Goal: Information Seeking & Learning: Understand process/instructions

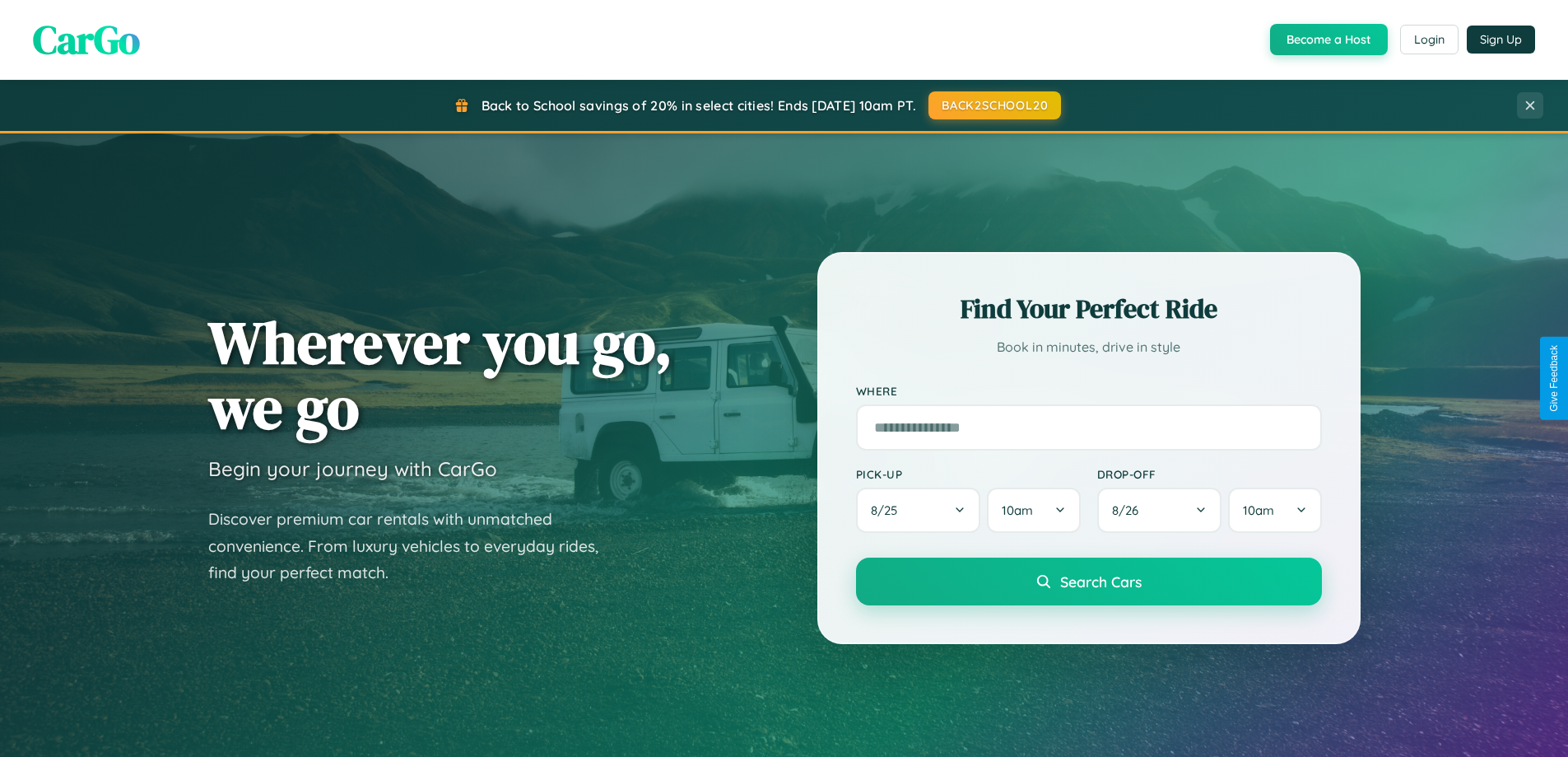
scroll to position [2645, 0]
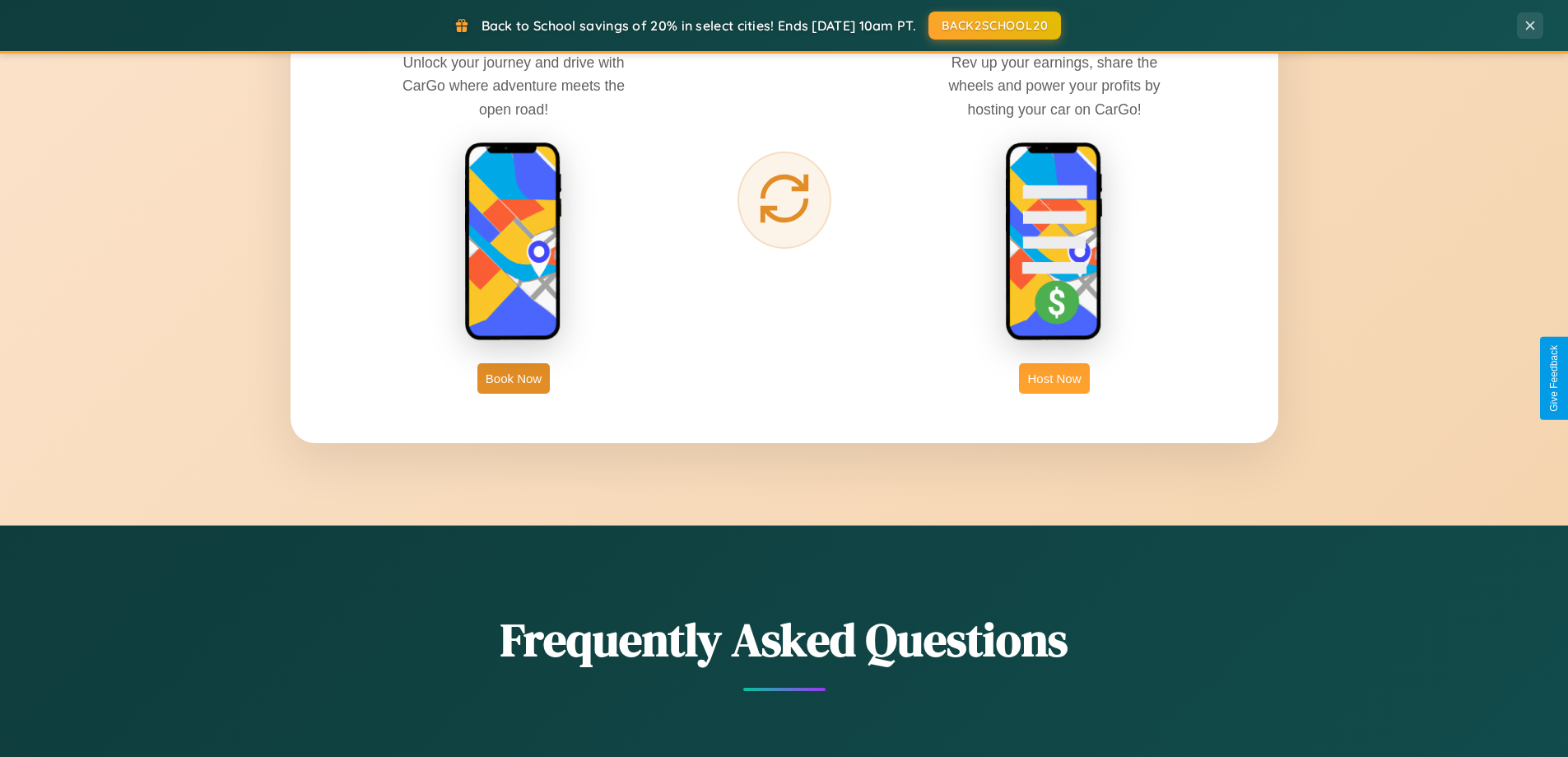
click at [1054, 378] on button "Host Now" at bounding box center [1053, 378] width 70 height 30
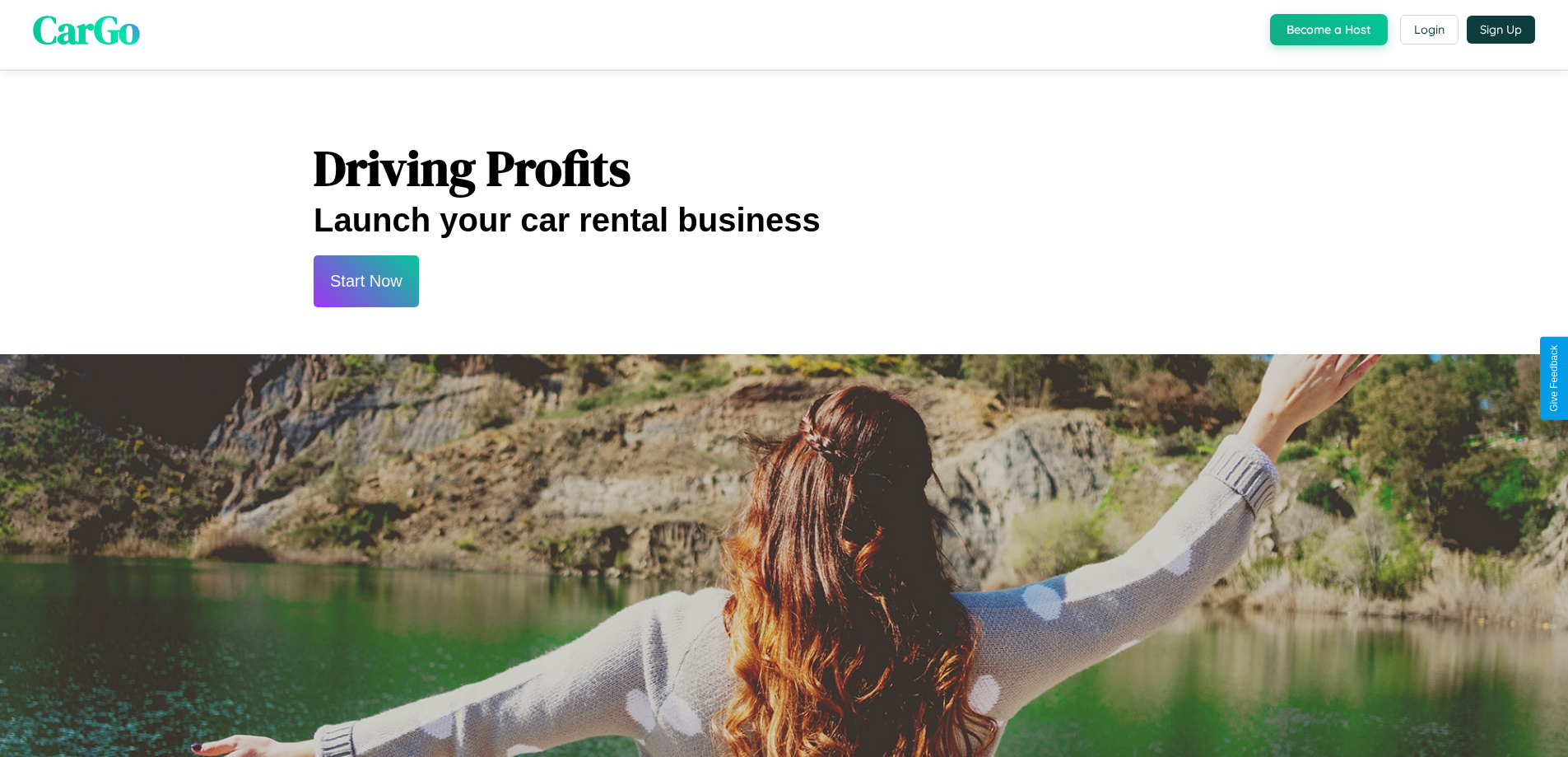
scroll to position [2226, 0]
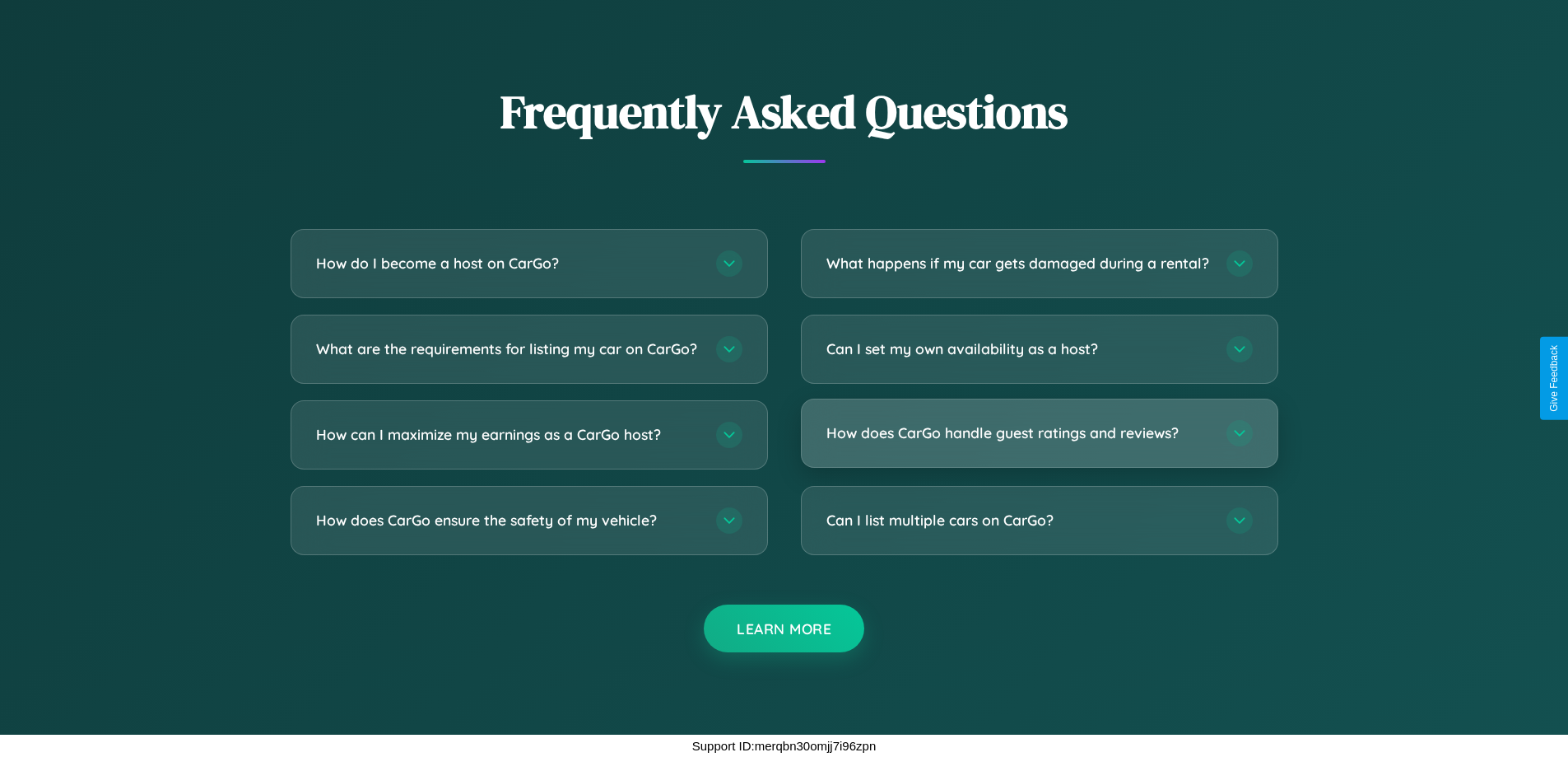
click at [1039, 433] on h3 "How does CarGo handle guest ratings and reviews?" at bounding box center [1018, 433] width 384 height 20
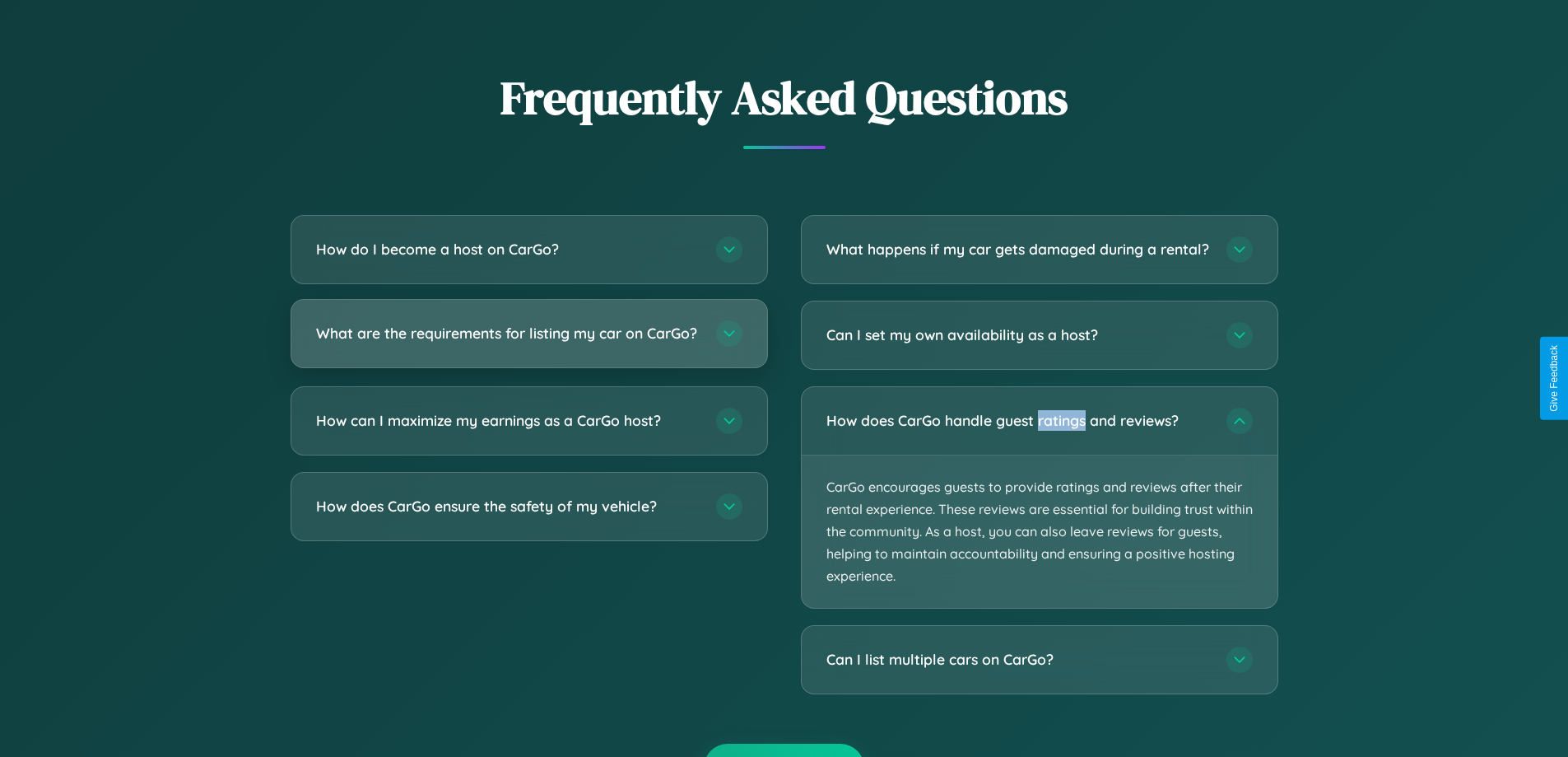
click at [528, 340] on h3 "What are the requirements for listing my car on CarGo?" at bounding box center [507, 333] width 384 height 20
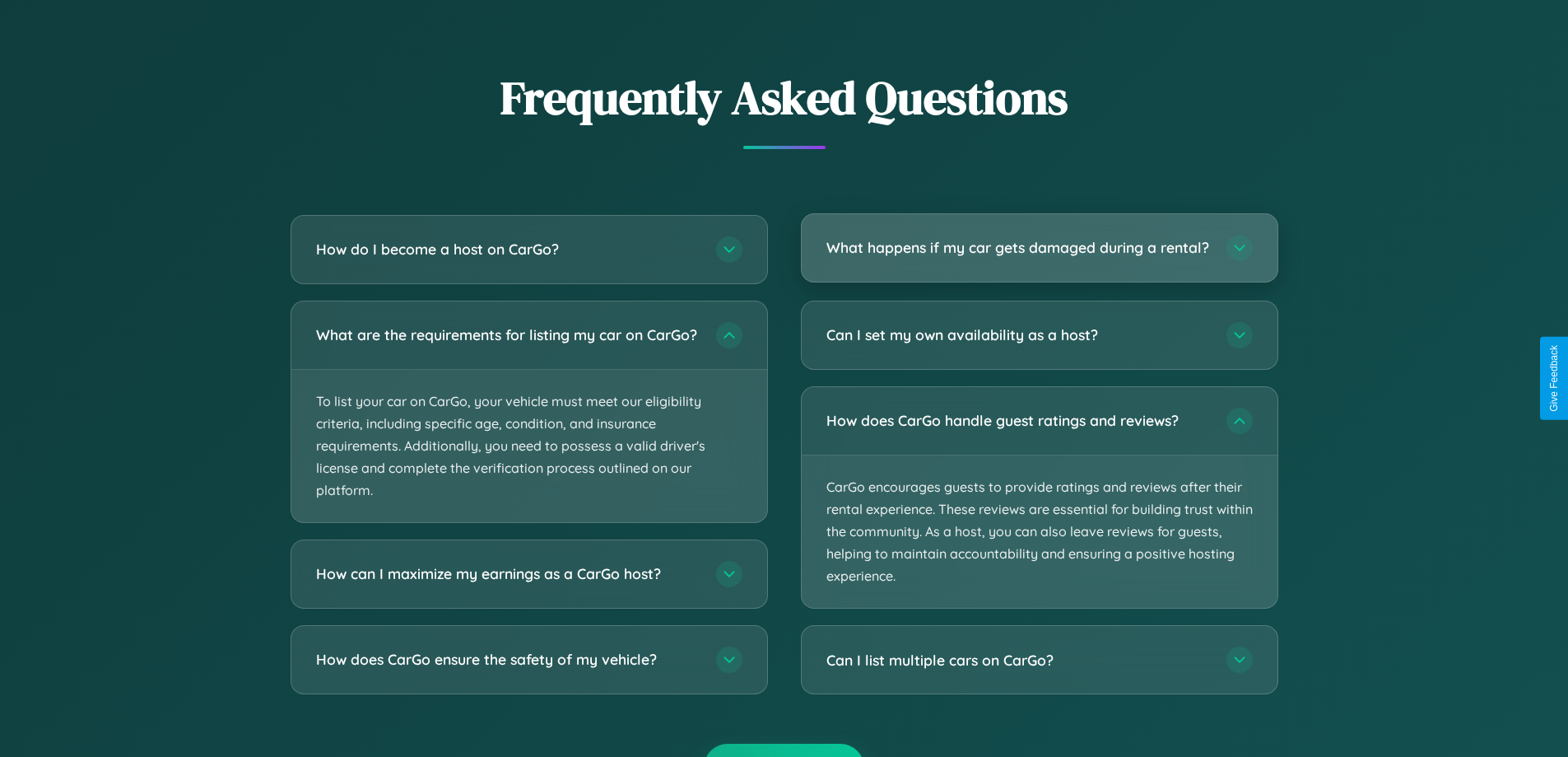
click at [1039, 255] on h3 "What happens if my car gets damaged during a rental?" at bounding box center [1018, 247] width 384 height 20
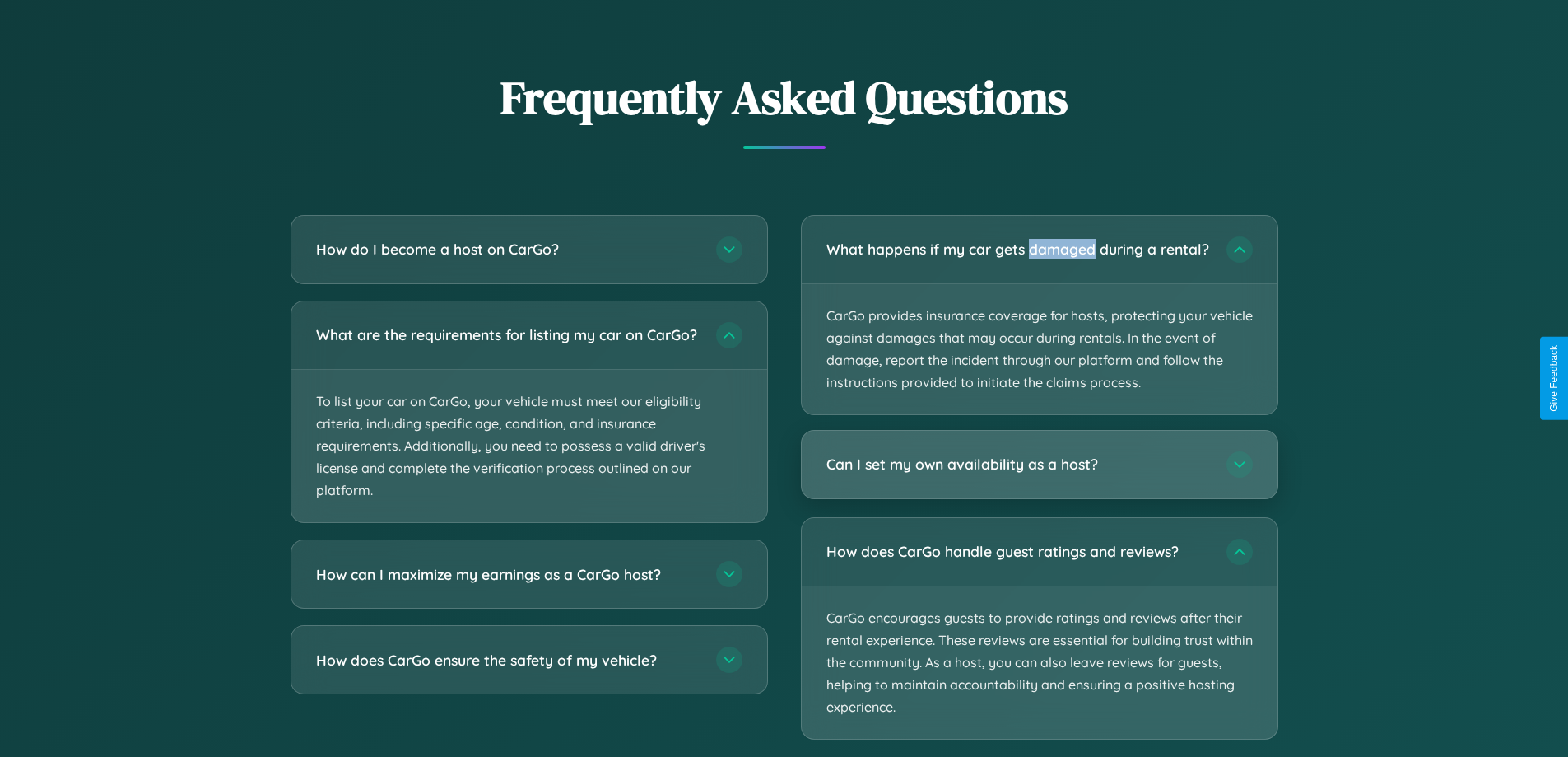
click at [1039, 475] on h3 "Can I set my own availability as a host?" at bounding box center [1018, 465] width 384 height 20
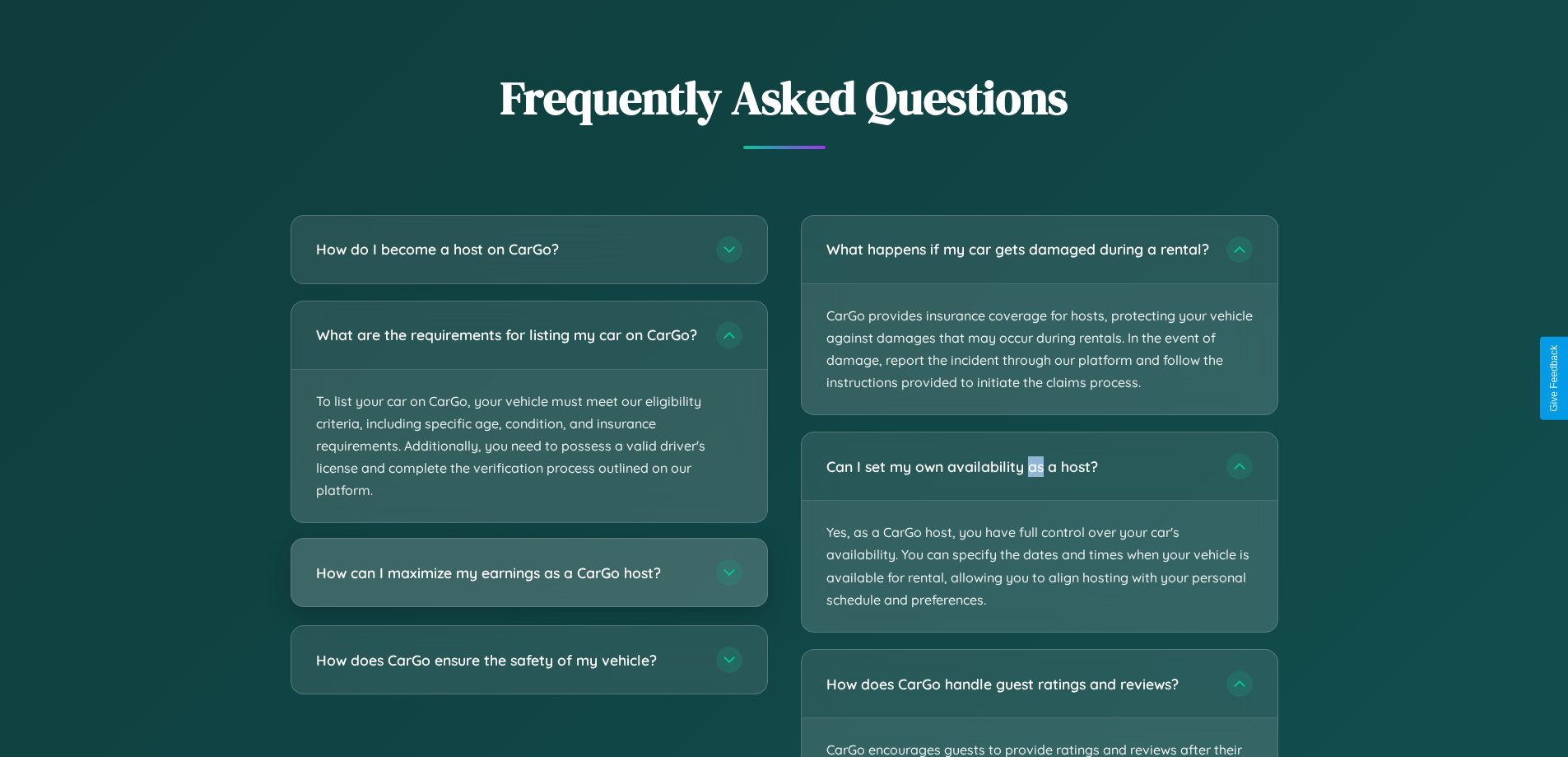
click at [528, 583] on h3 "How can I maximize my earnings as a CarGo host?" at bounding box center [507, 572] width 384 height 20
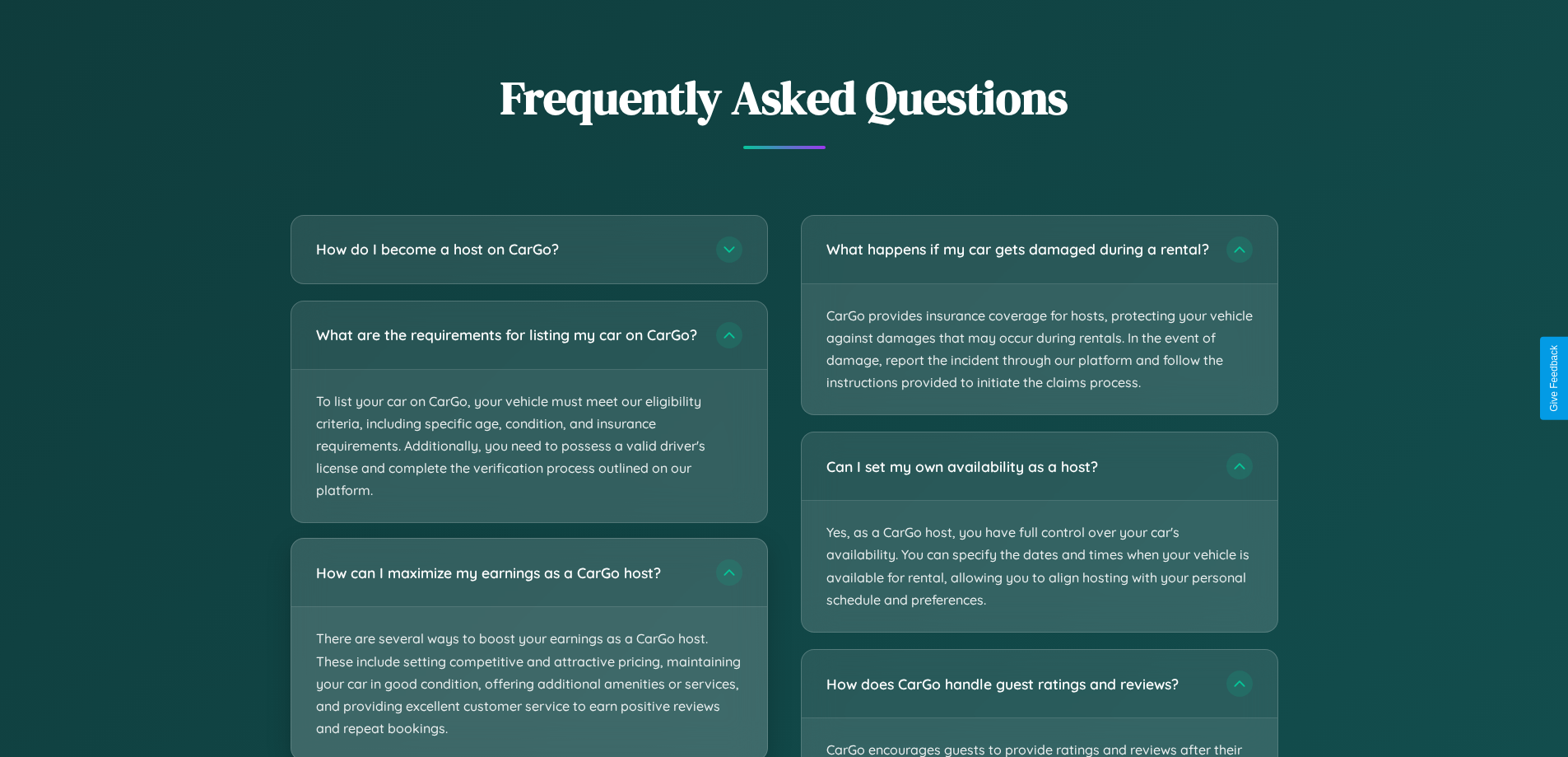
click at [528, 654] on p "There are several ways to boost your earnings as a CarGo host. These include se…" at bounding box center [529, 683] width 475 height 153
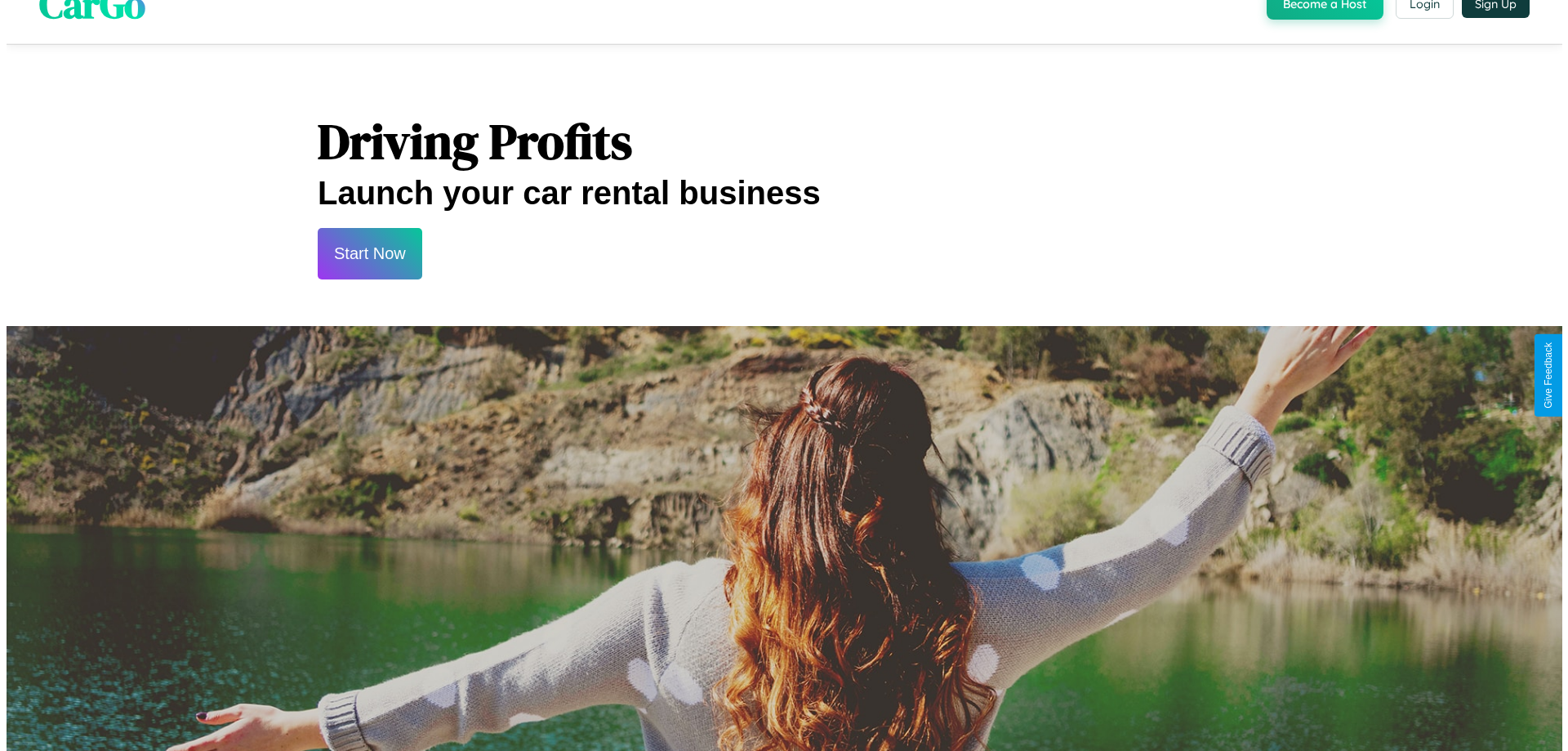
scroll to position [0, 0]
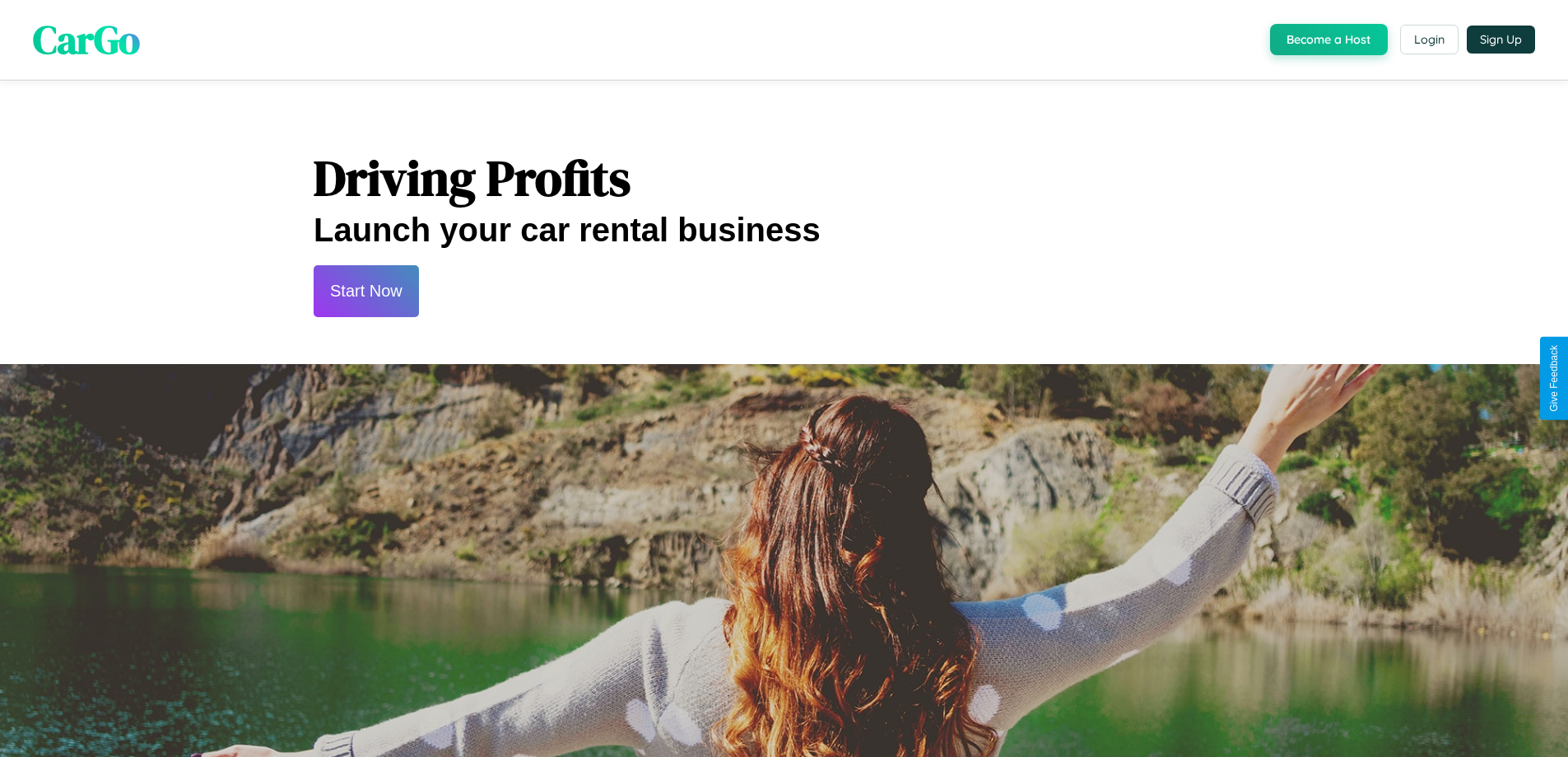
click at [365, 291] on button "Start Now" at bounding box center [365, 292] width 105 height 52
